Goal: Navigation & Orientation: Find specific page/section

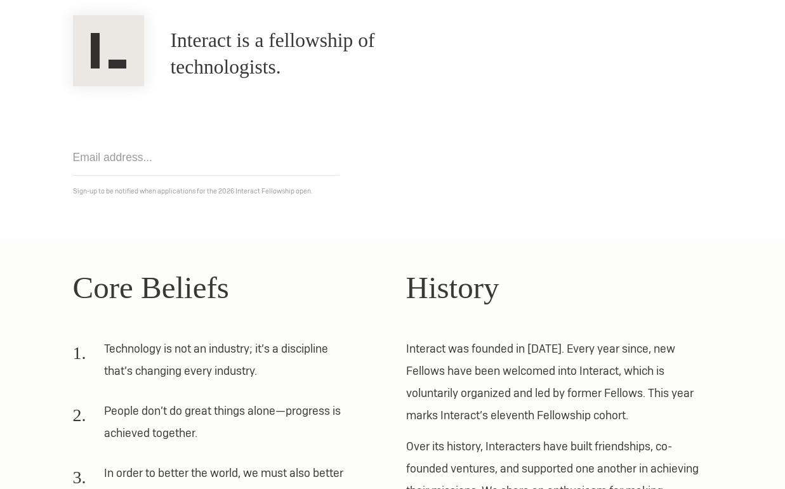
scroll to position [301, 0]
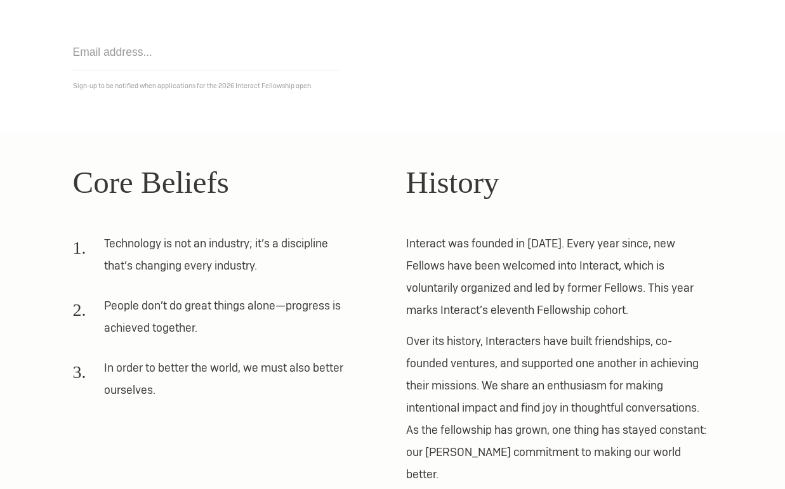
scroll to position [105, 0]
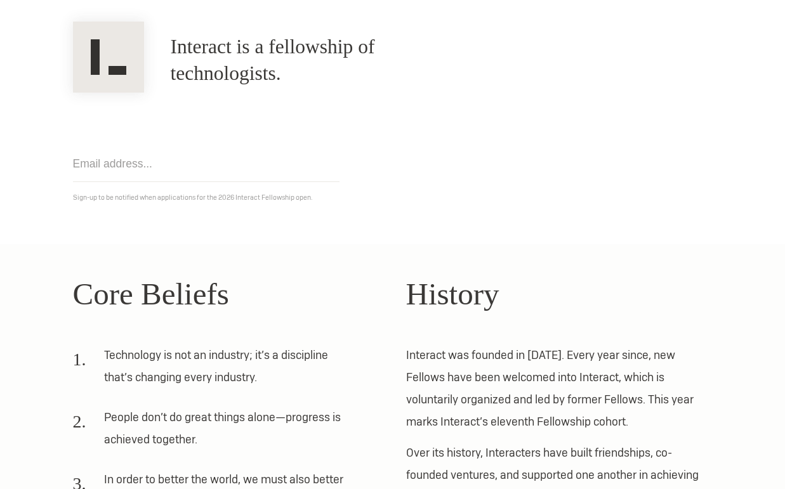
click at [180, 171] on input "email" at bounding box center [206, 164] width 267 height 36
type input "aramaswamis@gmail.com"
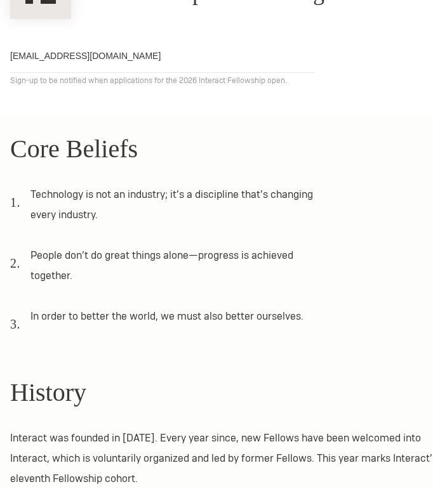
click at [242, 55] on input "aramaswamis@gmail.com" at bounding box center [162, 56] width 305 height 34
click input "Get notified" at bounding box center [0, 0] width 0 height 0
click at [227, 56] on input "aramaswamis@gmail.com" at bounding box center [162, 56] width 305 height 34
click input "Get notified" at bounding box center [0, 0] width 0 height 0
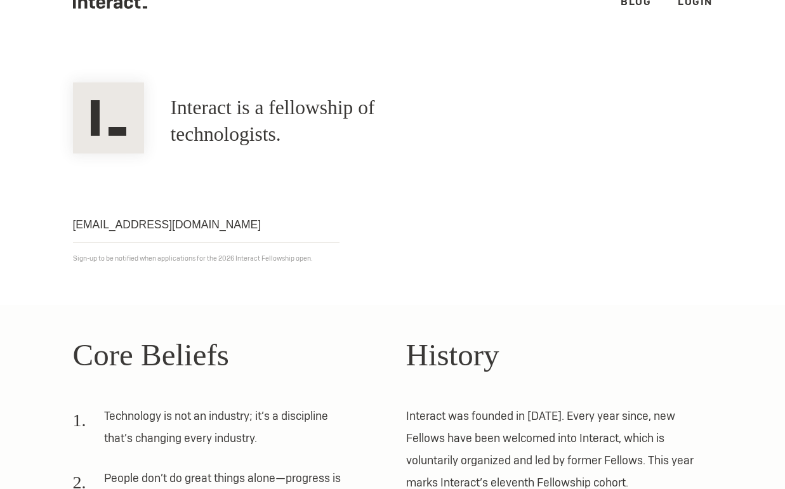
scroll to position [0, 0]
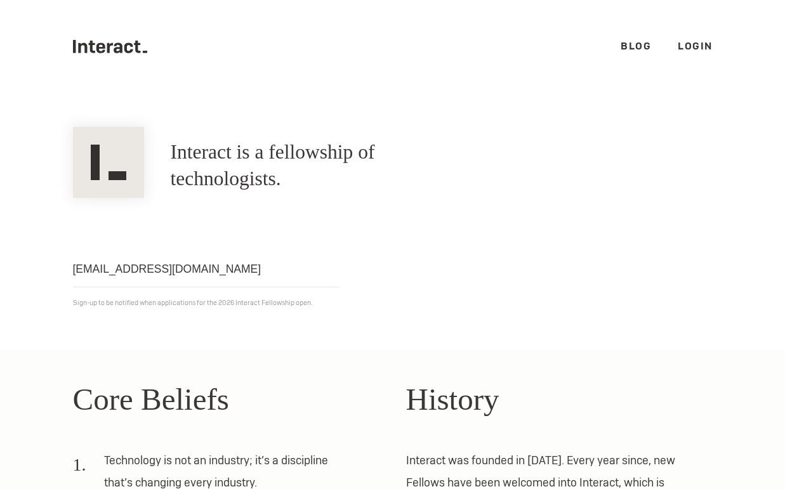
click at [628, 48] on link "Blog" at bounding box center [636, 45] width 30 height 13
click at [712, 46] on link "Login" at bounding box center [695, 45] width 35 height 13
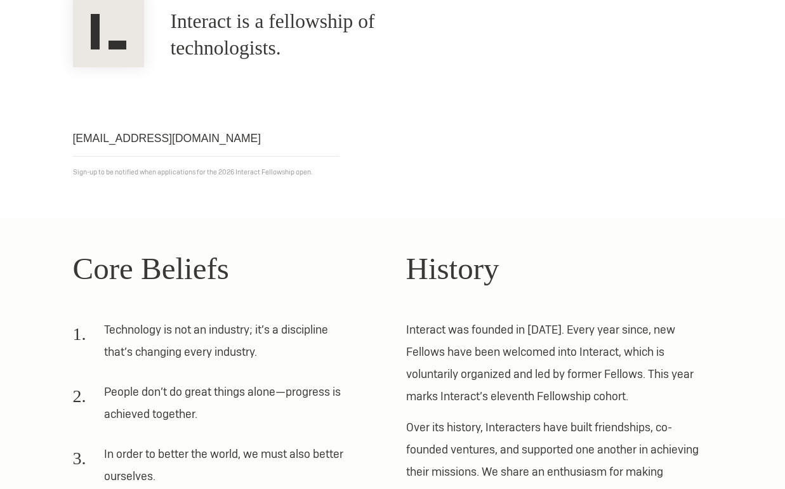
scroll to position [301, 0]
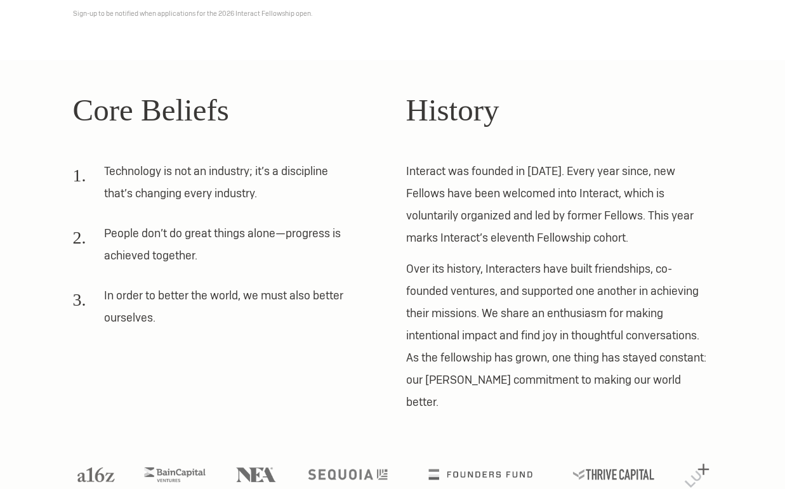
scroll to position [301, 0]
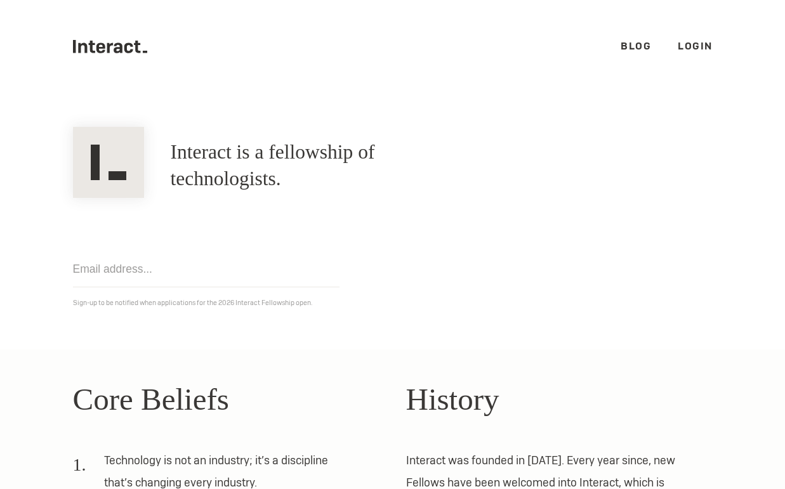
scroll to position [298, 0]
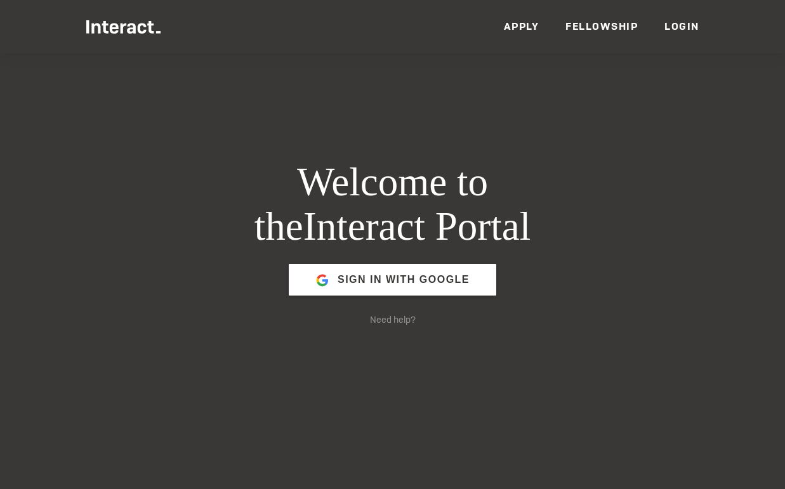
click at [589, 28] on link "Fellowship" at bounding box center [602, 26] width 72 height 13
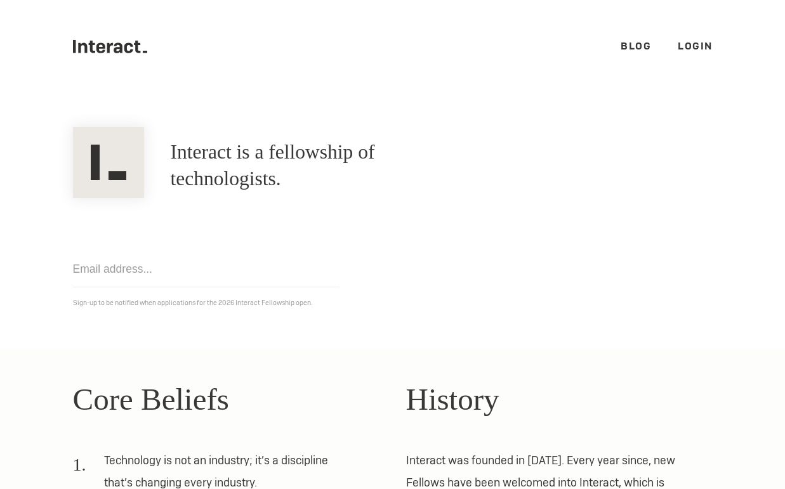
click at [687, 47] on link "Login" at bounding box center [695, 45] width 35 height 13
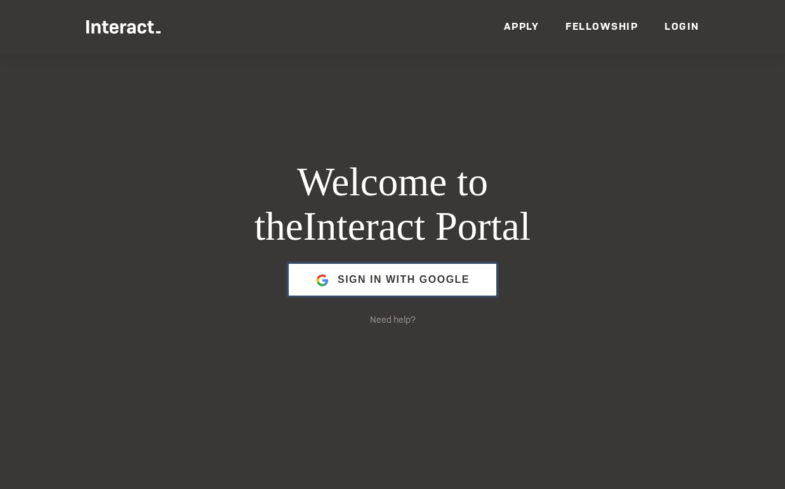
click at [418, 286] on span "Sign in with Google" at bounding box center [404, 280] width 132 height 30
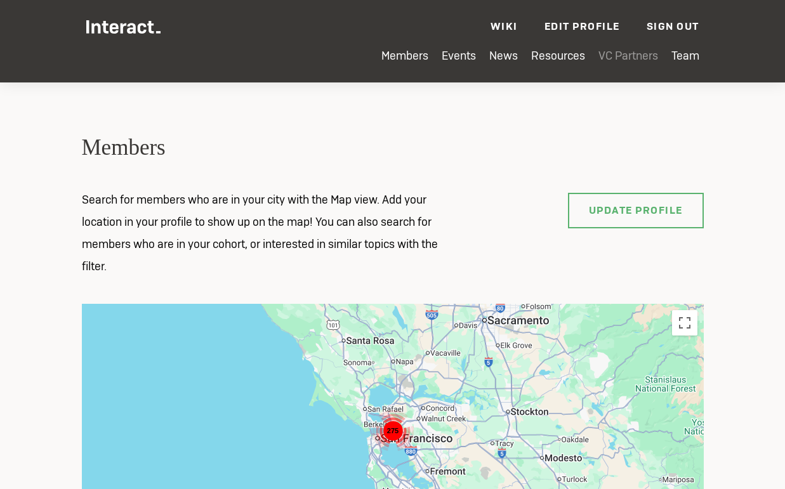
click at [614, 57] on link "VC Partners" at bounding box center [629, 55] width 60 height 15
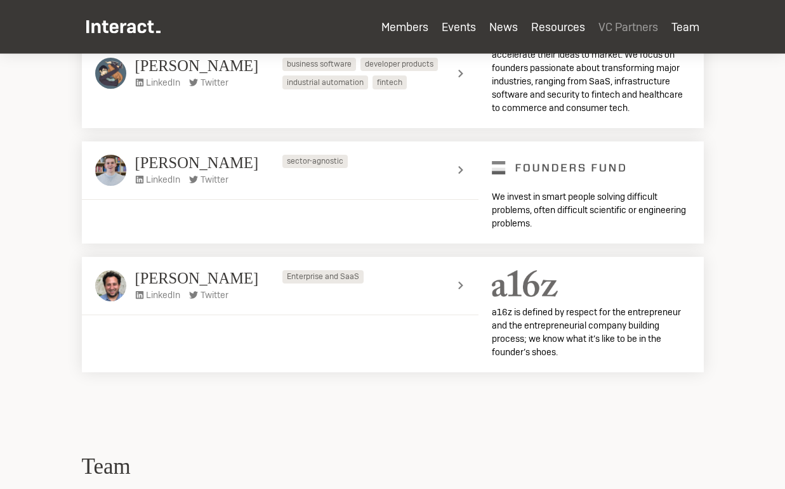
scroll to position [3577, 0]
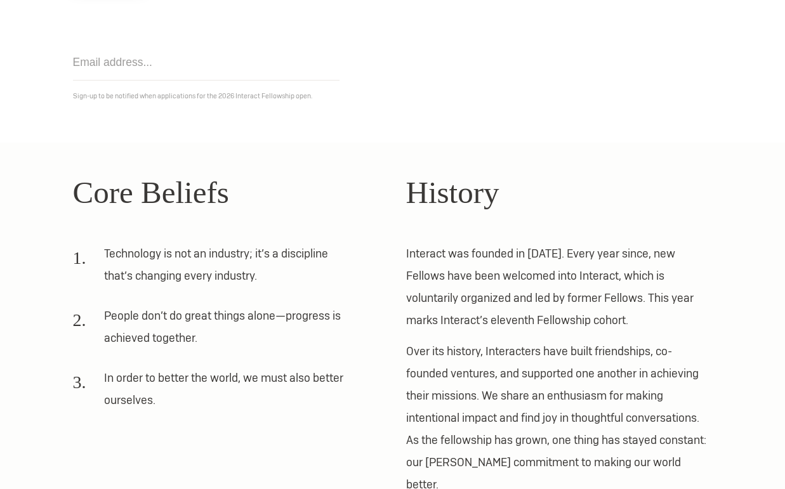
scroll to position [212, 0]
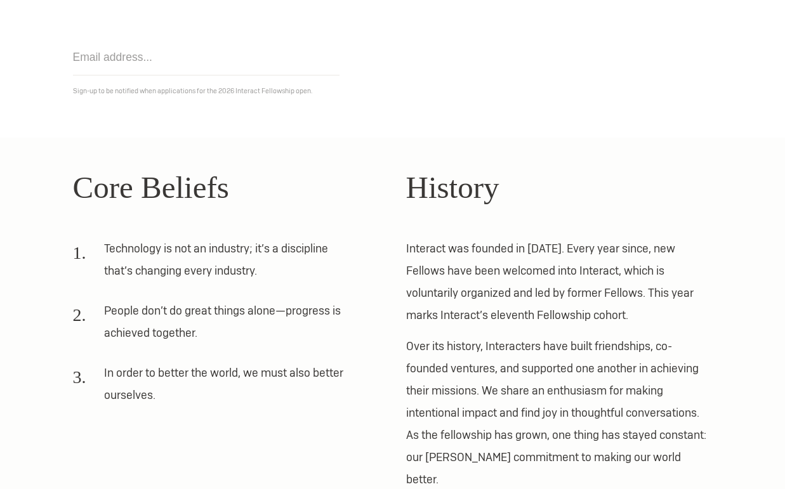
click at [409, 304] on p "Interact was founded in [DATE]. Every year since, new Fellows have been welcome…" at bounding box center [559, 281] width 307 height 89
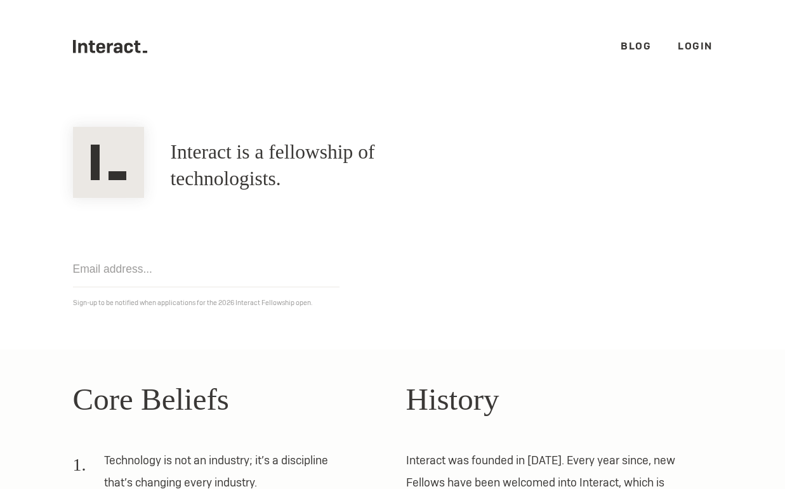
scroll to position [212, 0]
